Goal: Communication & Community: Answer question/provide support

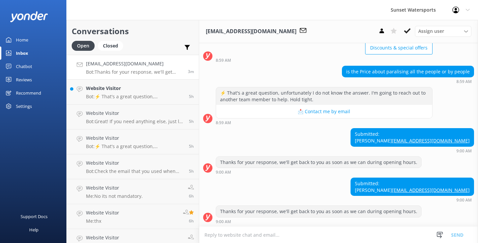
scroll to position [67, 0]
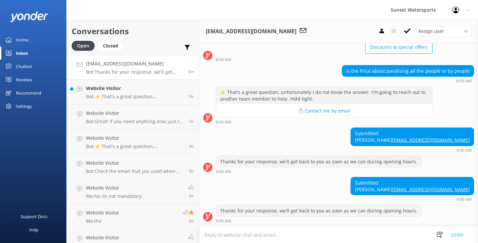
click at [225, 236] on textarea at bounding box center [338, 235] width 279 height 16
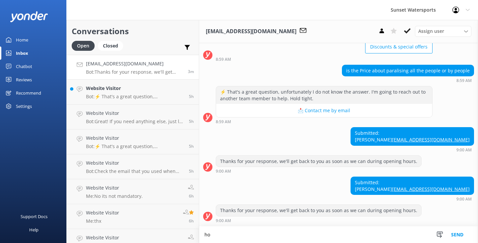
scroll to position [68, 0]
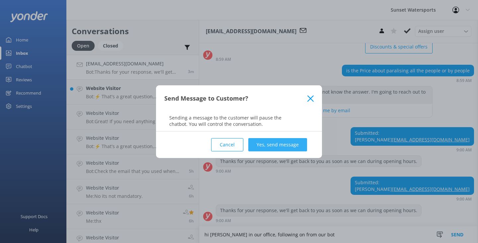
type textarea "hi [PERSON_NAME] in our office, following on from our bot"
click at [274, 143] on button "Yes, send message" at bounding box center [277, 144] width 59 height 13
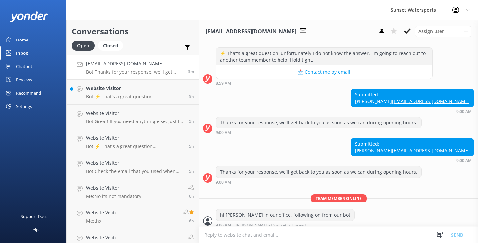
scroll to position [111, 0]
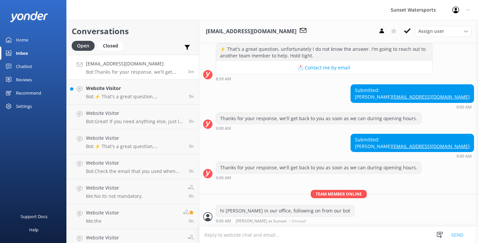
click at [230, 235] on textarea at bounding box center [338, 235] width 279 height 16
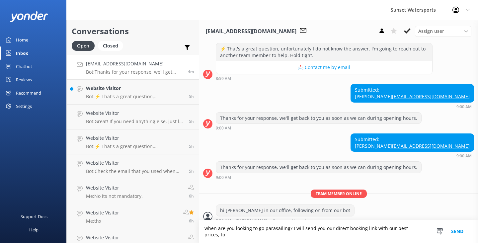
scroll to position [117, 0]
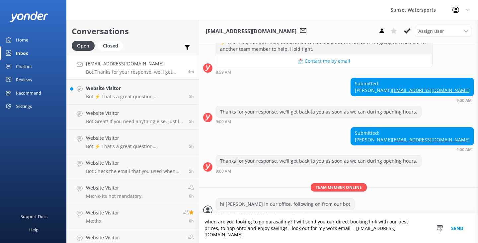
type textarea "when are you looking to go parasailing? I will send you our direct booking link…"
click at [453, 232] on button "Send" at bounding box center [457, 229] width 25 height 30
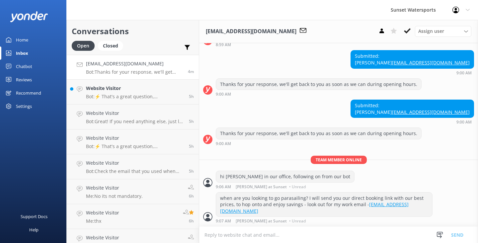
scroll to position [145, 0]
drag, startPoint x: 467, startPoint y: 113, endPoint x: 415, endPoint y: 113, distance: 51.8
click at [415, 113] on div "Submitted: [PERSON_NAME] [PERSON_NAME][EMAIL_ADDRESS][DOMAIN_NAME]" at bounding box center [412, 109] width 123 height 18
copy link "[EMAIL_ADDRESS][DOMAIN_NAME]"
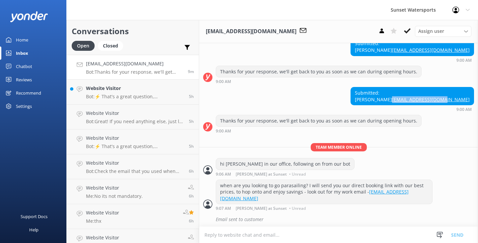
scroll to position [159, 0]
